Goal: Task Accomplishment & Management: Complete application form

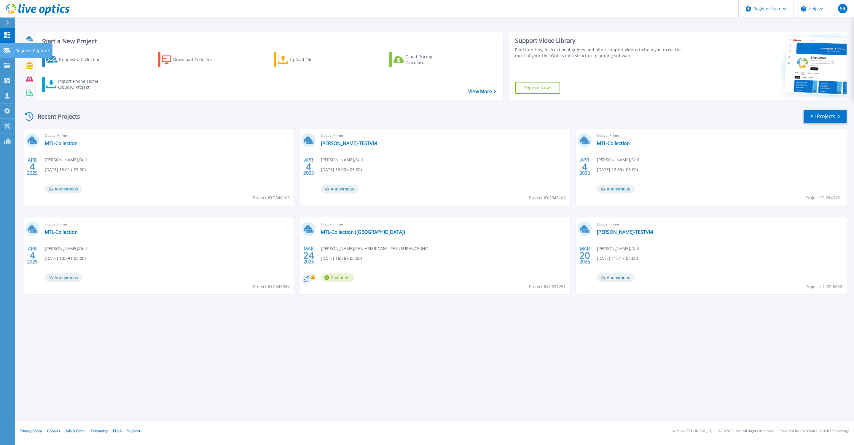
click at [9, 50] on icon at bounding box center [7, 50] width 7 height 4
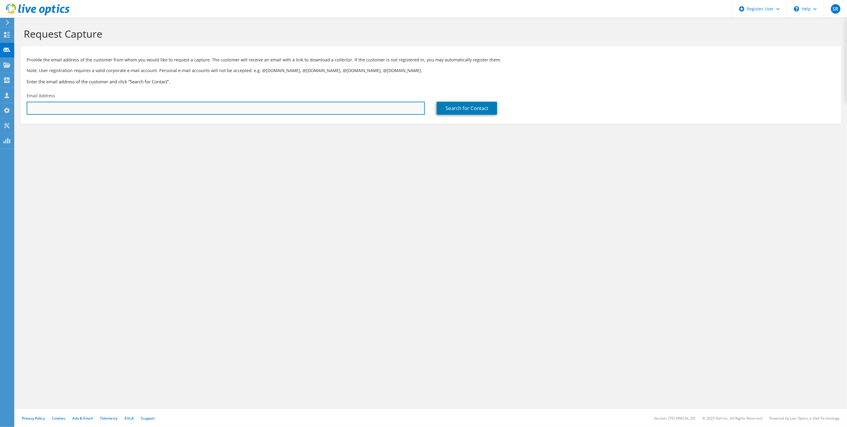
click at [114, 107] on input "text" at bounding box center [226, 108] width 398 height 13
paste input "nelson.bellosa@bnsflogistics.com"
type input "nelson.bellosa@bnsflogistics.com"
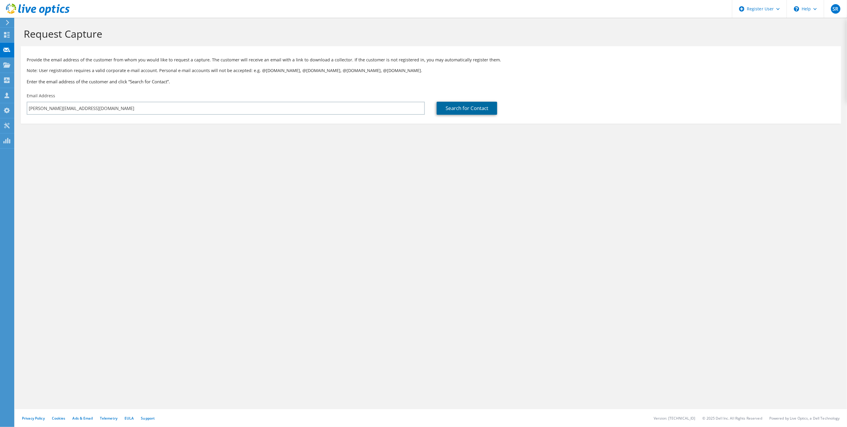
click at [481, 111] on link "Search for Contact" at bounding box center [467, 108] width 61 height 13
type input "BNSF Logistics"
type input "Nelson"
type input "Bellosa"
type input "United States"
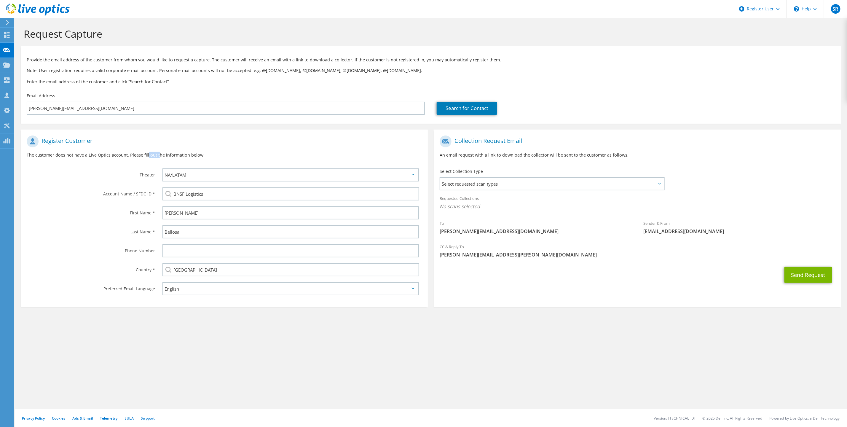
drag, startPoint x: 147, startPoint y: 156, endPoint x: 160, endPoint y: 155, distance: 13.1
click at [160, 155] on p "The customer does not have a Live Optics account. Please fill out the informati…" at bounding box center [224, 155] width 395 height 7
click at [474, 185] on span "Select requested scan types" at bounding box center [552, 184] width 224 height 12
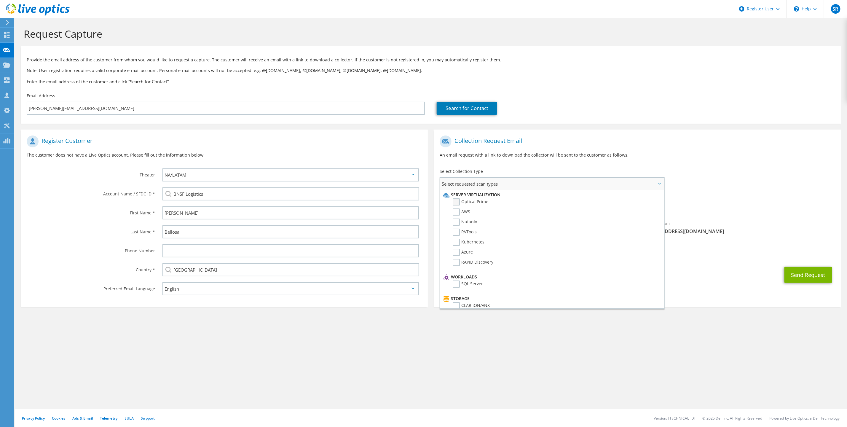
click at [474, 200] on label "Optical Prime" at bounding box center [471, 201] width 36 height 7
click at [0, 0] on input "Optical Prime" at bounding box center [0, 0] width 0 height 0
click at [659, 179] on span "Select requested scan types" at bounding box center [552, 184] width 224 height 12
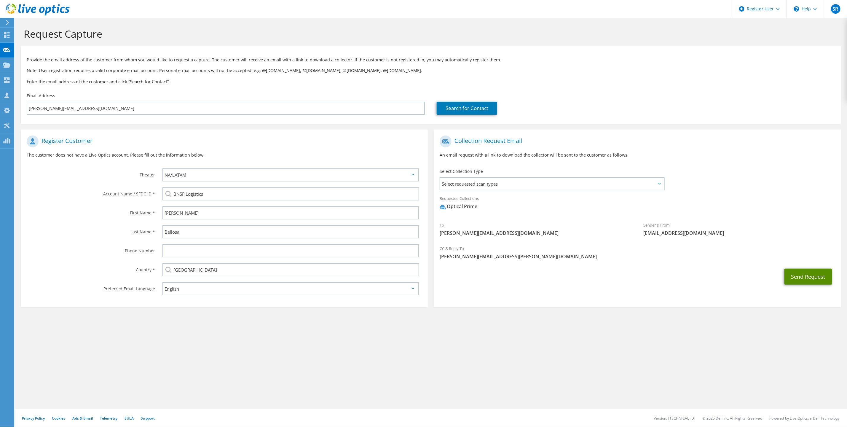
click at [804, 277] on button "Send Request" at bounding box center [809, 277] width 48 height 16
